Goal: Task Accomplishment & Management: Complete application form

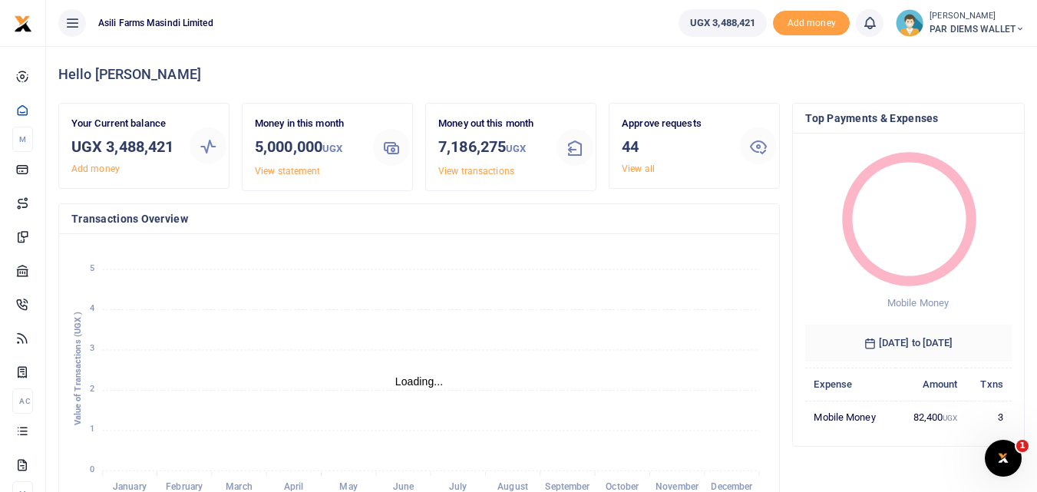
scroll to position [12, 12]
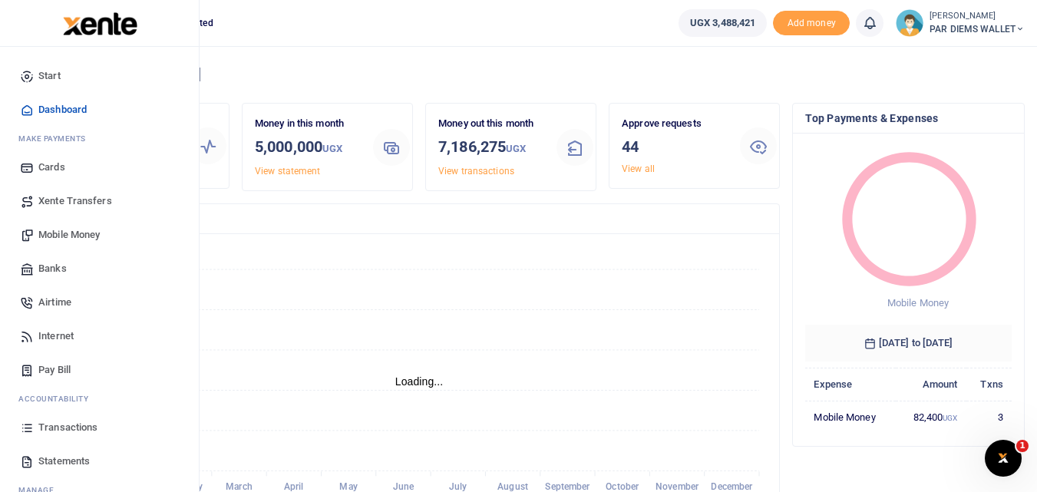
click at [78, 226] on link "Mobile Money" at bounding box center [99, 235] width 174 height 34
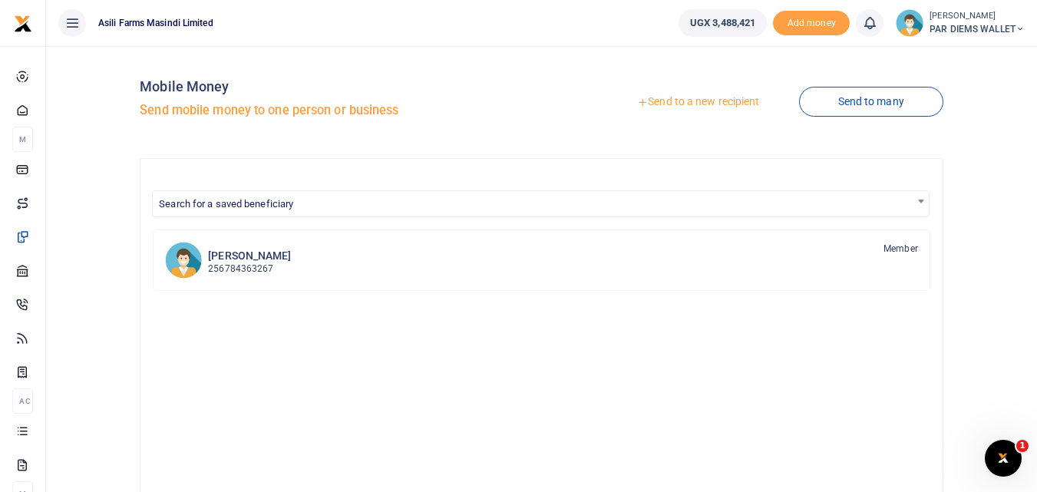
click at [711, 96] on link "Send to a new recipient" at bounding box center [698, 102] width 200 height 28
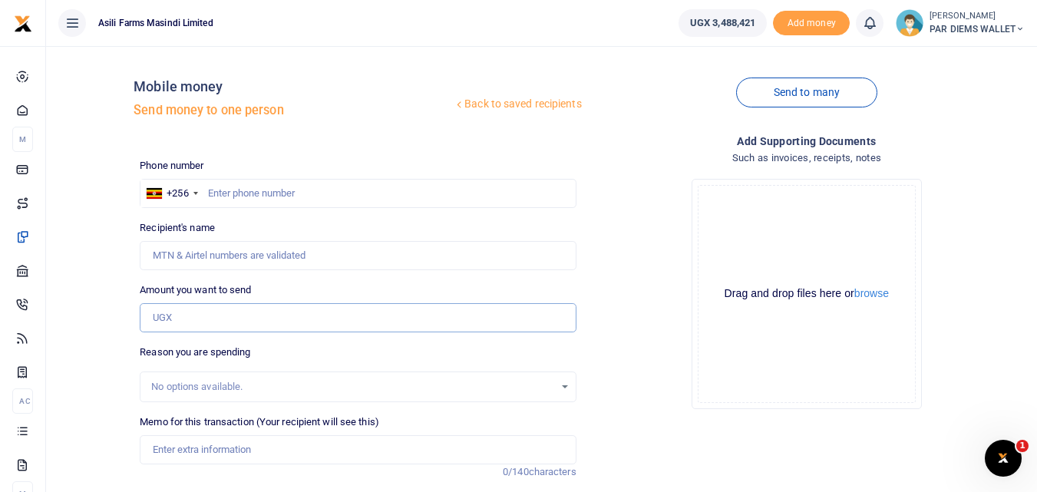
click at [177, 322] on input "Amount you want to send" at bounding box center [358, 317] width 436 height 29
paste input "0784716546."
type input "0784716546."
click at [243, 193] on input "text" at bounding box center [358, 193] width 436 height 29
type input "784716546"
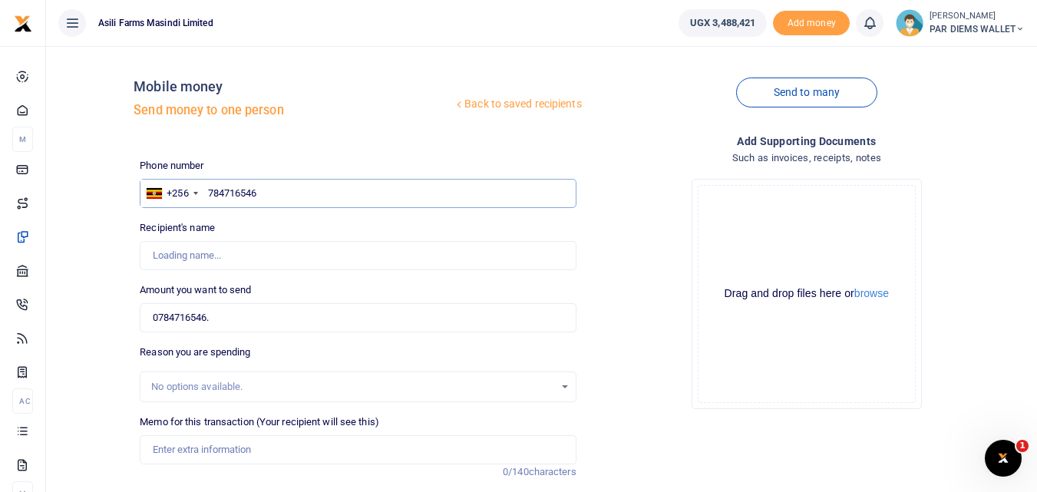
type input "Godfrey Basaija"
type input "784716546"
click at [226, 314] on input "0784716546." at bounding box center [358, 317] width 436 height 29
type input "0"
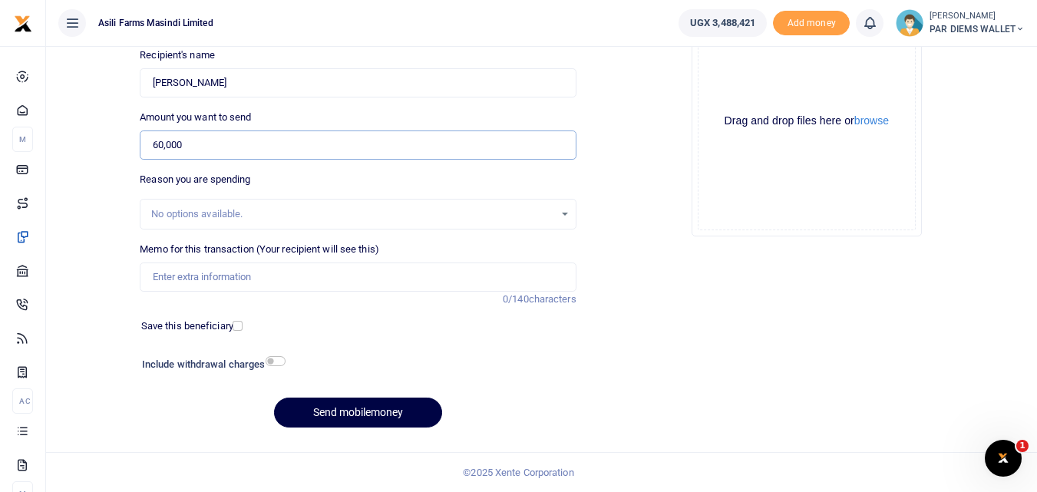
type input "60,000"
click at [238, 270] on input "Memo for this transaction (Your recipient will see this)" at bounding box center [358, 276] width 436 height 29
type input "Perdium to the IT team moving to Bosco Farm on Official Duty"
click at [746, 61] on div "Drag and drop files here or browse Powered by Uppy" at bounding box center [807, 121] width 218 height 218
click at [735, 81] on div "Drag and drop files here or browse Powered by Uppy" at bounding box center [807, 121] width 218 height 218
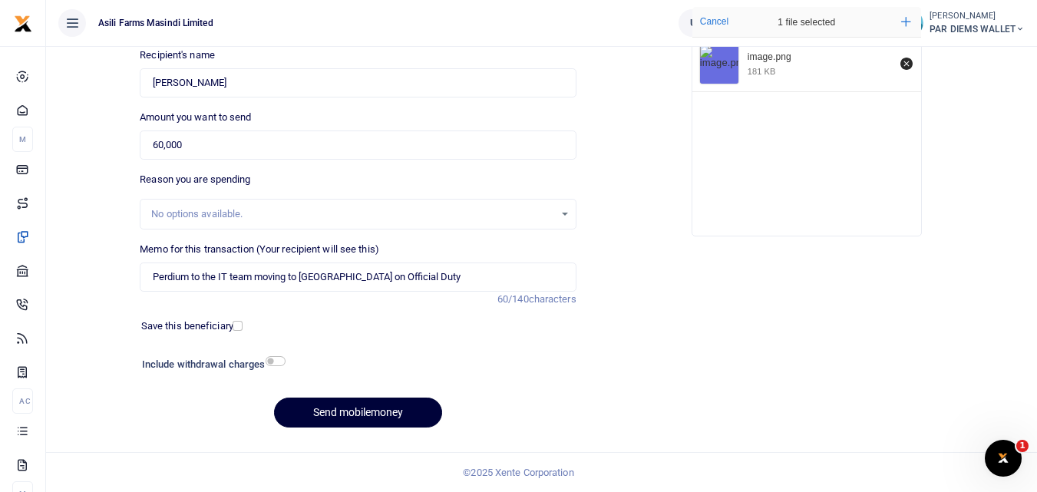
click at [340, 412] on button "Send mobilemoney" at bounding box center [358, 413] width 168 height 30
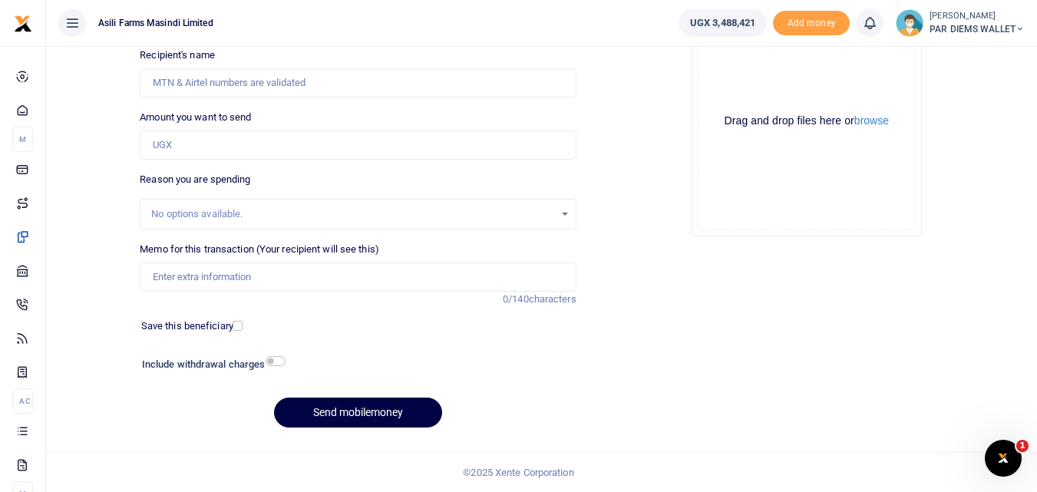
scroll to position [173, 0]
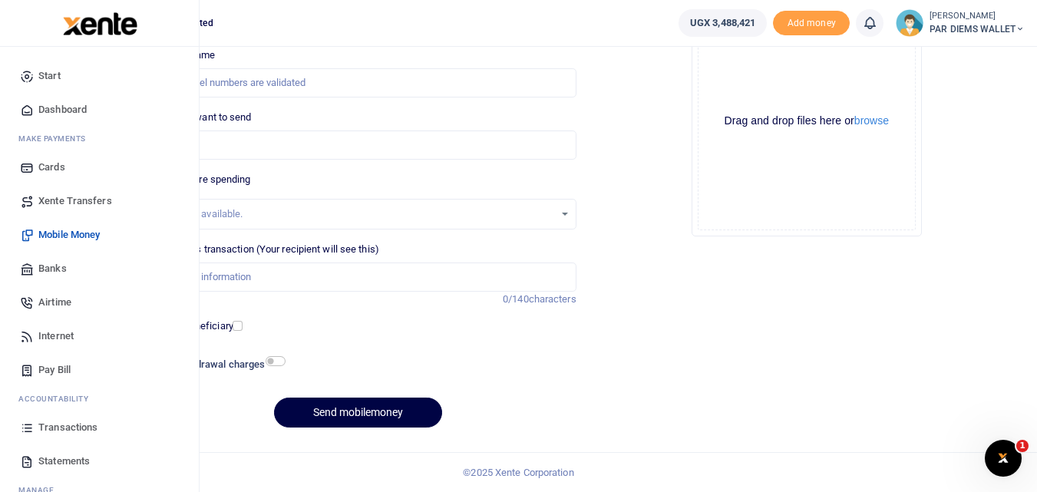
click at [24, 430] on icon at bounding box center [27, 428] width 14 height 14
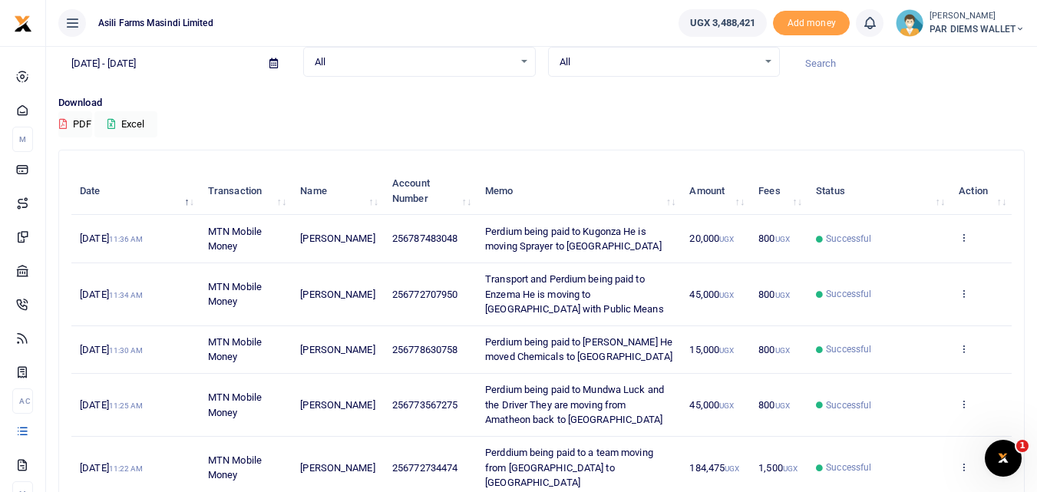
scroll to position [68, 0]
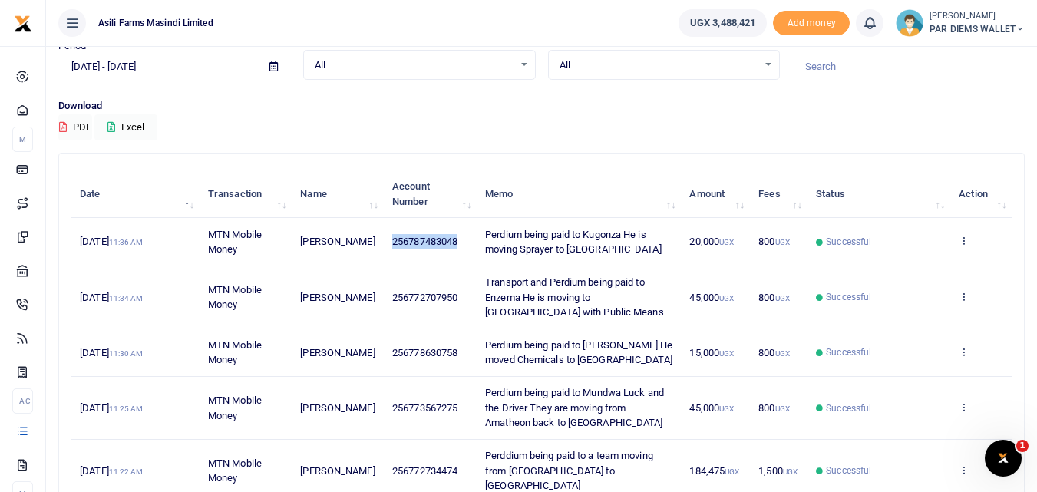
drag, startPoint x: 459, startPoint y: 242, endPoint x: 370, endPoint y: 246, distance: 89.1
click at [370, 246] on tr "9th Oct 2025 11:36 AM MTN Mobile Money Denis Kugonza 256787483048 Perdium being…" at bounding box center [541, 242] width 940 height 48
copy tr "256787483048"
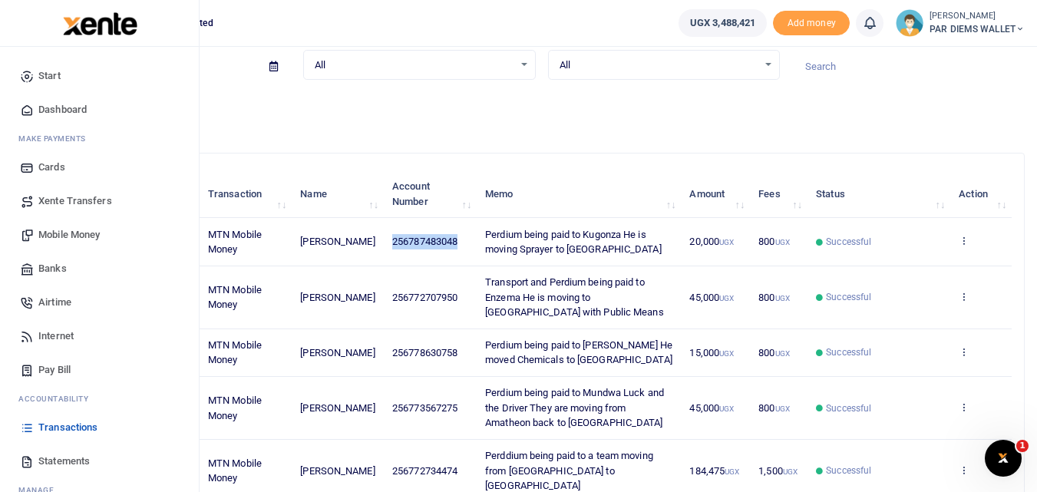
click at [92, 232] on span "Mobile Money" at bounding box center [68, 234] width 61 height 15
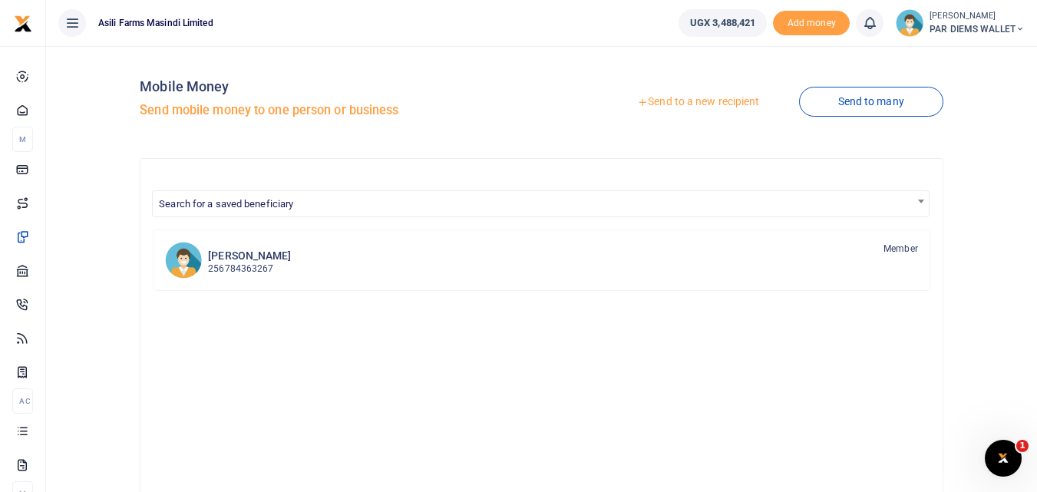
click at [704, 97] on link "Send to a new recipient" at bounding box center [698, 102] width 200 height 28
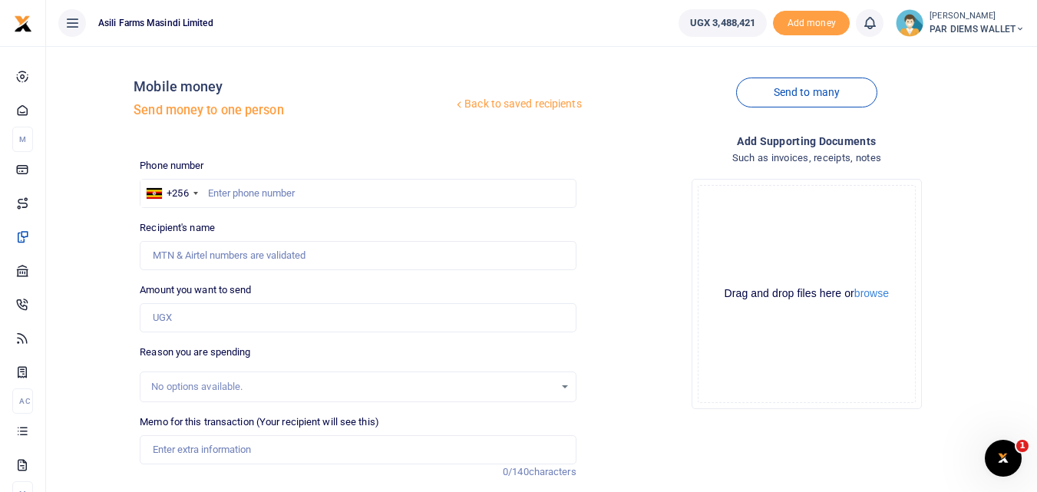
click at [192, 318] on div at bounding box center [518, 246] width 1037 height 492
click at [189, 311] on input "Amount you want to send" at bounding box center [358, 317] width 436 height 29
paste input "256787483048"
type input "256787483048"
click at [222, 190] on input "text" at bounding box center [358, 193] width 436 height 29
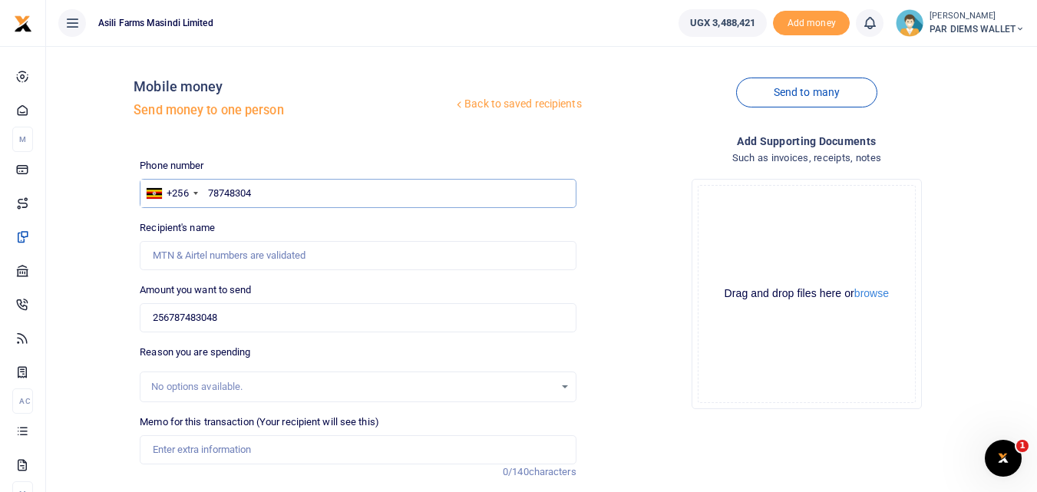
type input "787483048"
type input "Denis Kugonza"
type input "787483048"
click at [266, 315] on input "256787483048" at bounding box center [358, 317] width 436 height 29
type input "2"
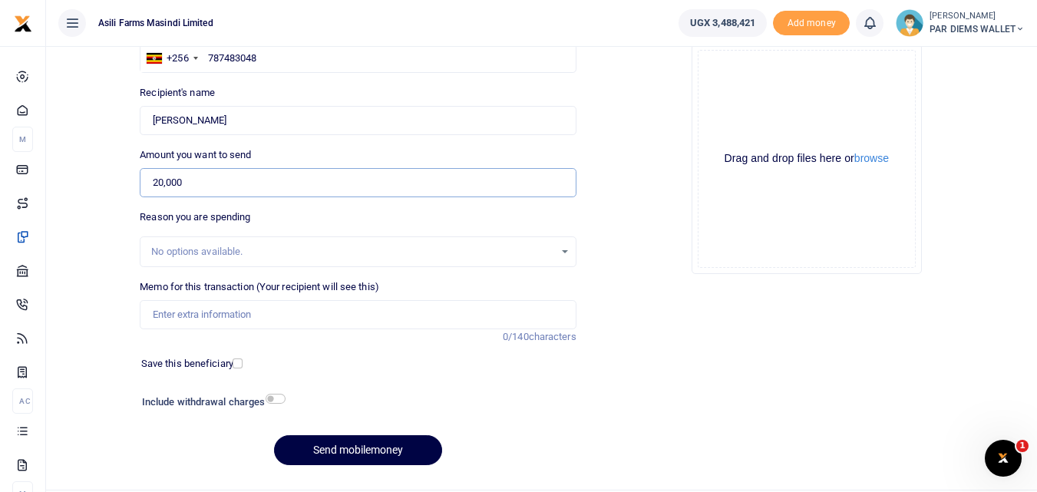
scroll to position [173, 0]
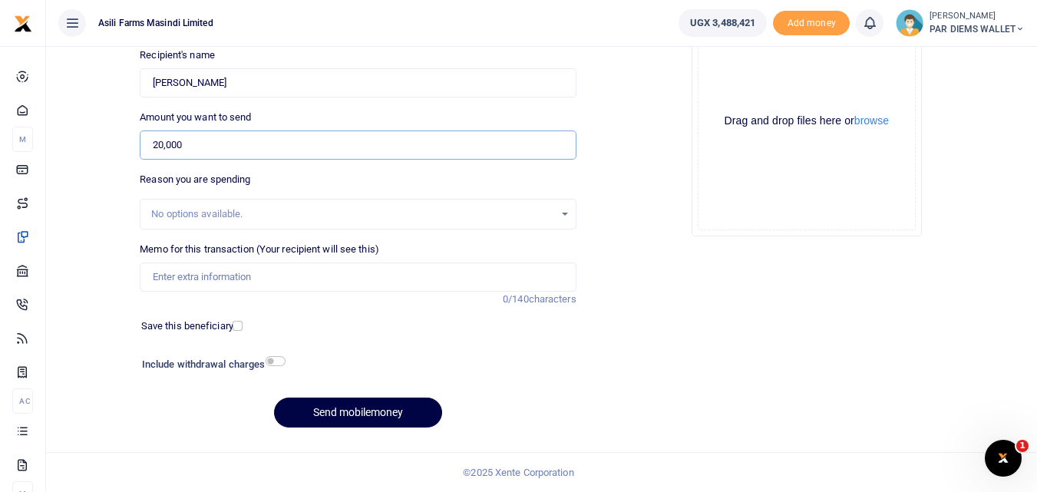
type input "20,000"
click at [250, 279] on input "Memo for this transaction (Your recipient will see this)" at bounding box center [358, 276] width 436 height 29
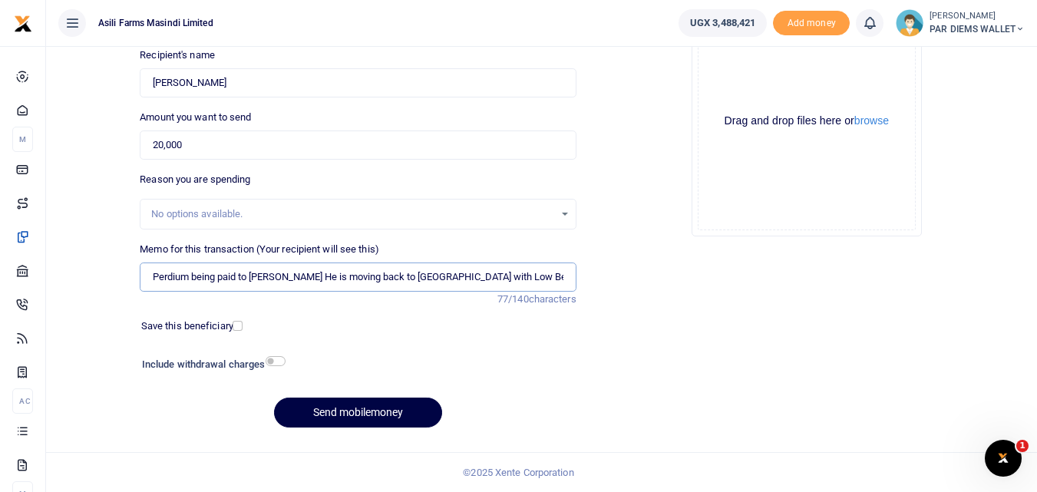
type input "Perdium being paid to Kugonza Denis He is moving back to Kigumba with Low Bed"
click at [741, 78] on div "Drag and drop files here or browse Powered by Uppy" at bounding box center [807, 121] width 218 height 218
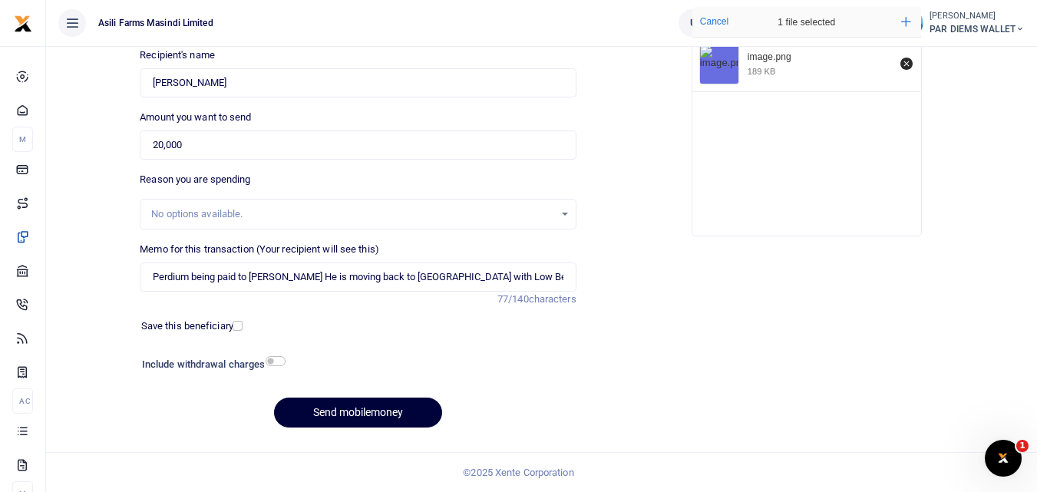
click at [375, 413] on button "Send mobilemoney" at bounding box center [358, 413] width 168 height 30
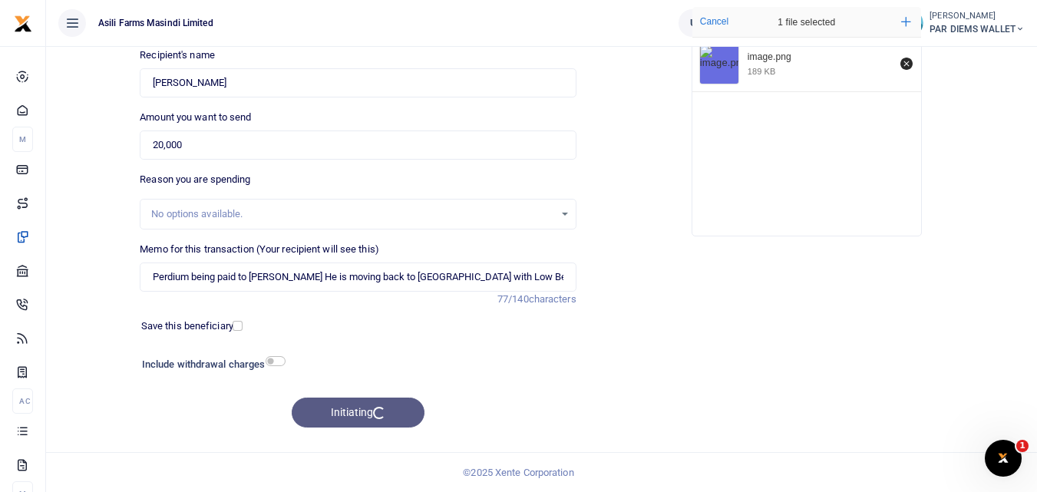
click at [375, 413] on div "Initiating" at bounding box center [358, 413] width 436 height 30
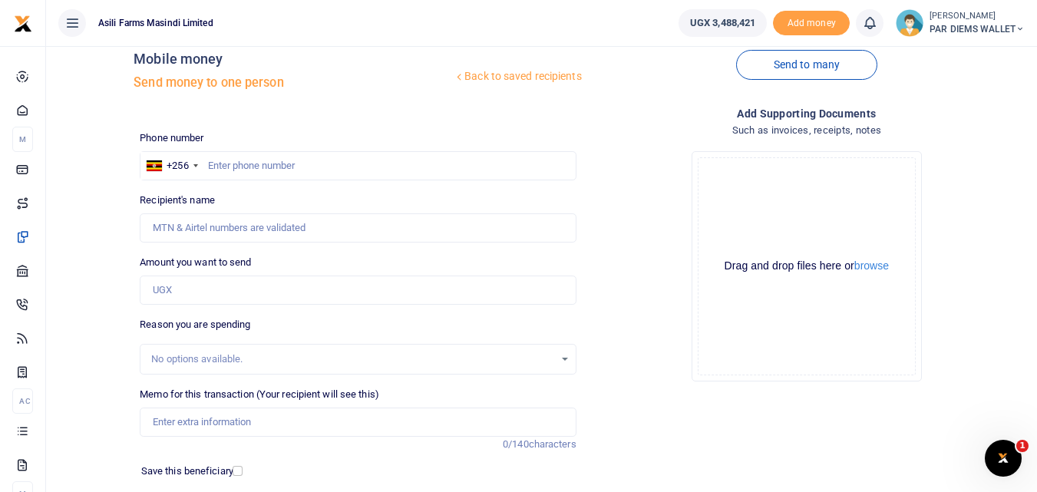
scroll to position [20, 0]
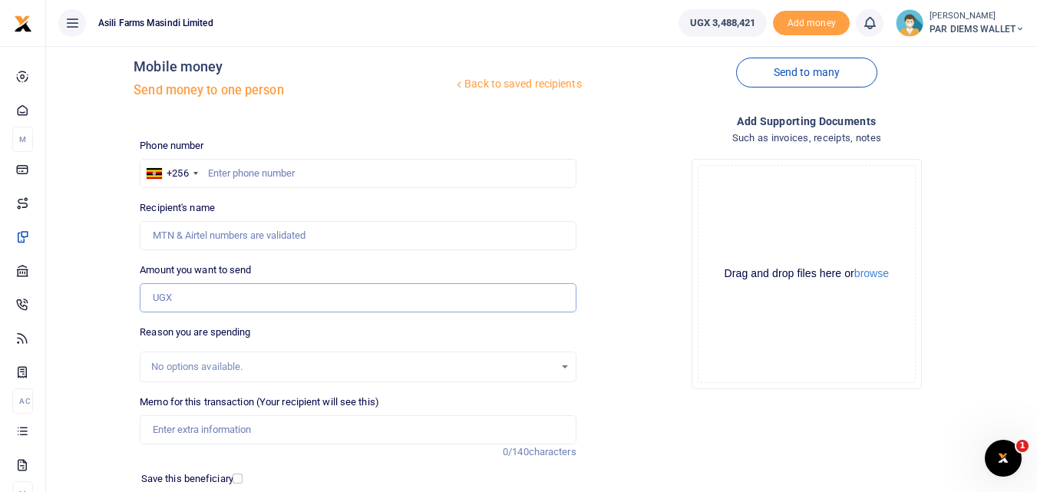
click at [172, 300] on input "Amount you want to send" at bounding box center [358, 297] width 436 height 29
type input "6"
paste input "0762 651 174"
type input "00762 651 174"
click at [235, 172] on input "text" at bounding box center [358, 173] width 436 height 29
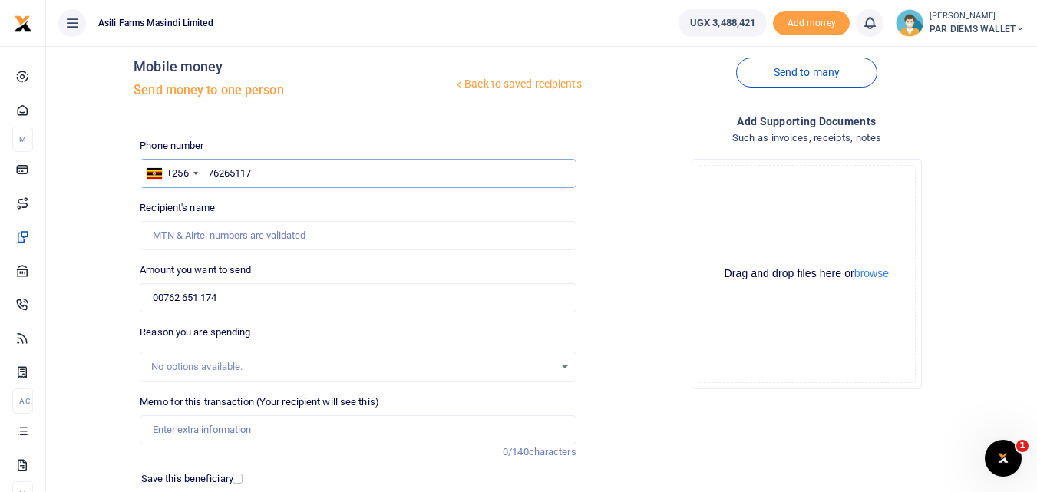
type input "762651174"
type input "[PERSON_NAME]"
type input "762651174"
click at [262, 295] on input "00762 651 174" at bounding box center [358, 297] width 436 height 29
type input "0"
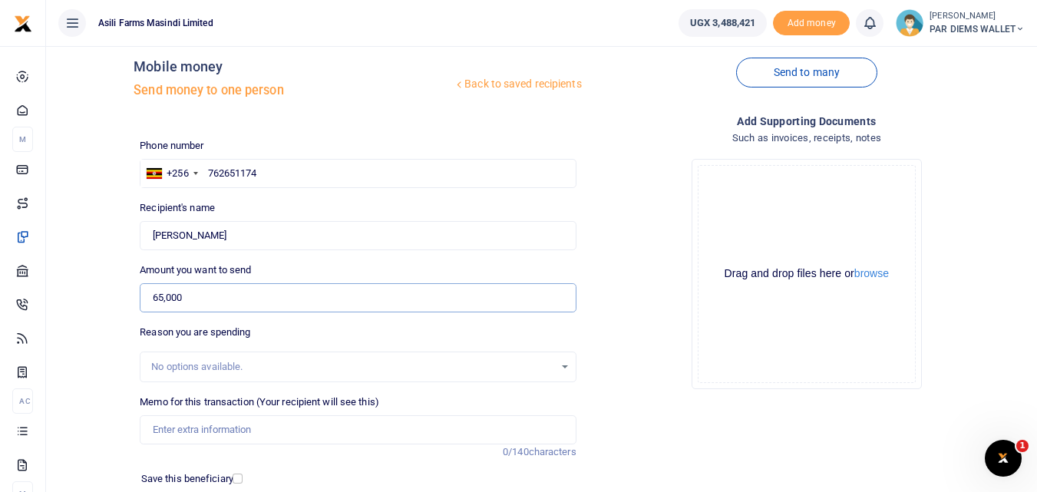
type input "65,000"
click at [799, 202] on div "Drag and drop files here or browse Powered by Uppy" at bounding box center [807, 274] width 218 height 218
